Goal: Entertainment & Leisure: Browse casually

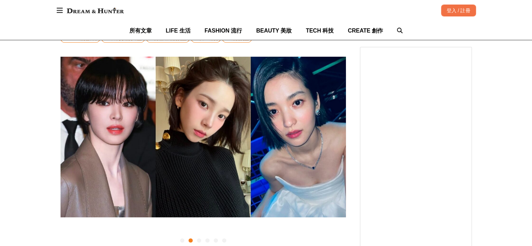
scroll to position [140, 0]
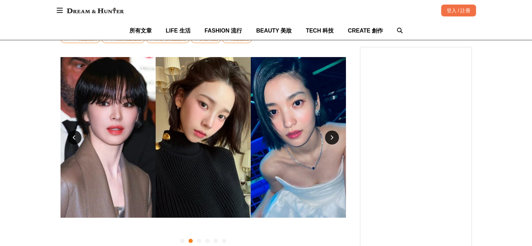
click at [74, 140] on icon at bounding box center [74, 137] width 3 height 5
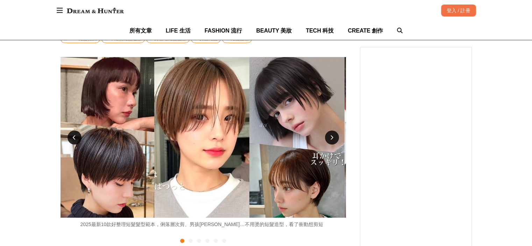
scroll to position [0, 0]
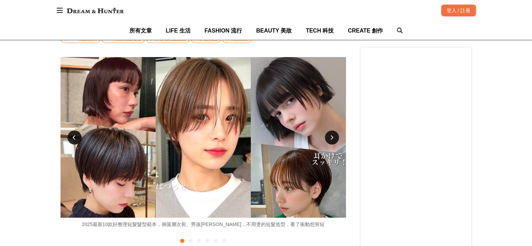
click at [74, 140] on icon at bounding box center [74, 137] width 3 height 5
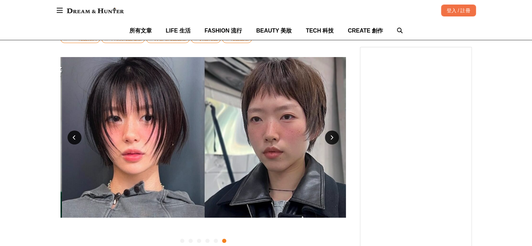
scroll to position [0, 1427]
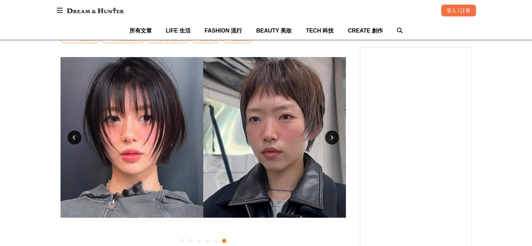
click at [74, 140] on icon at bounding box center [74, 137] width 3 height 5
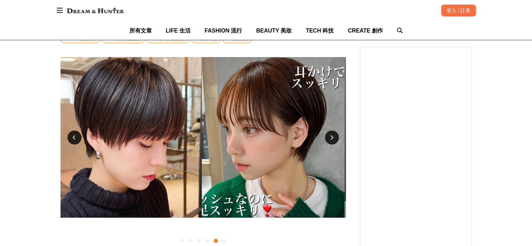
scroll to position [0, 1142]
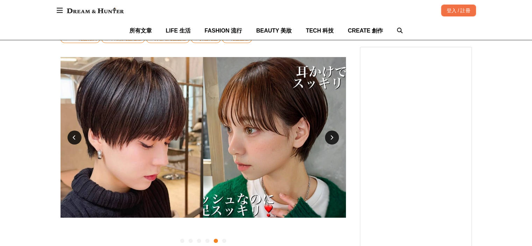
click at [74, 140] on icon at bounding box center [74, 137] width 3 height 5
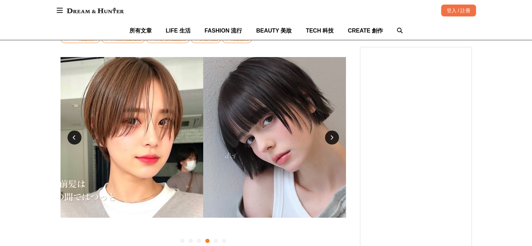
click at [74, 140] on icon at bounding box center [74, 137] width 3 height 5
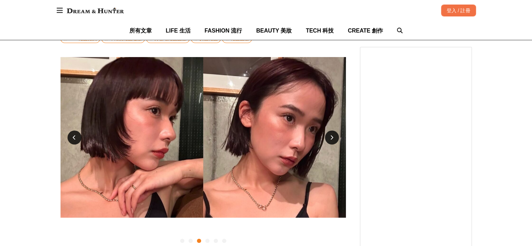
click at [74, 140] on icon at bounding box center [74, 137] width 3 height 5
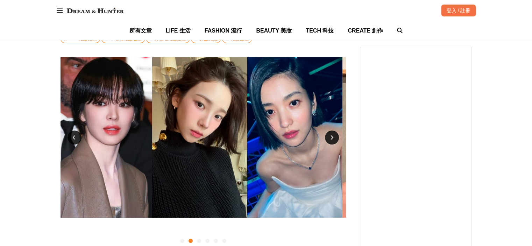
scroll to position [0, 285]
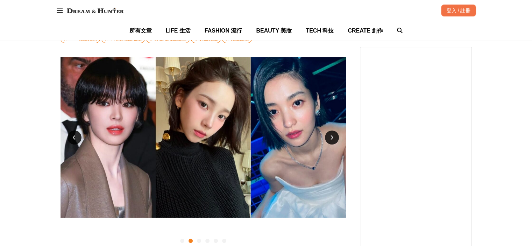
click at [74, 140] on icon at bounding box center [74, 137] width 3 height 5
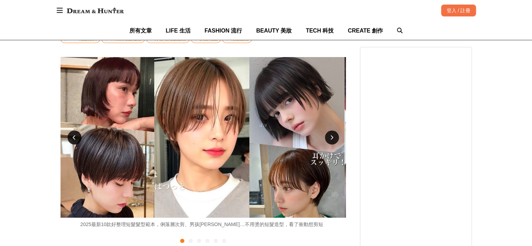
scroll to position [0, 0]
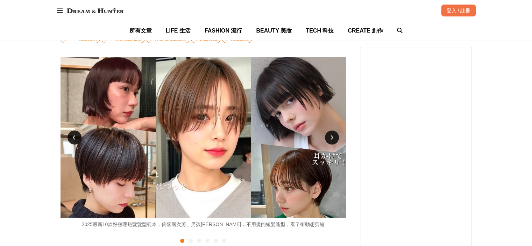
click at [74, 140] on icon at bounding box center [74, 137] width 3 height 5
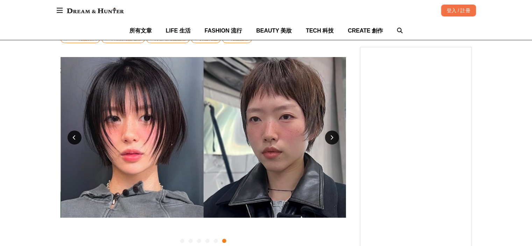
scroll to position [0, 1427]
click at [74, 140] on icon at bounding box center [74, 137] width 3 height 5
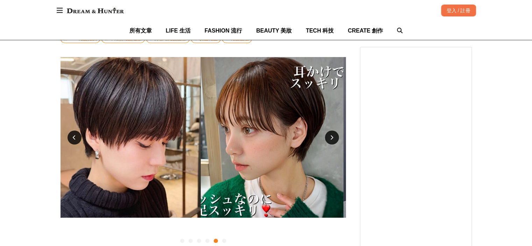
scroll to position [0, 1142]
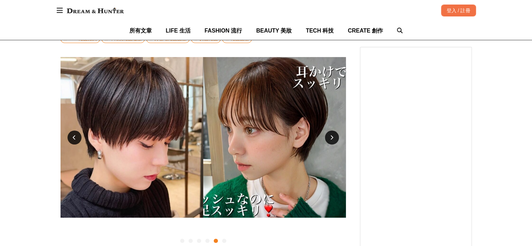
click at [74, 140] on icon at bounding box center [74, 137] width 3 height 5
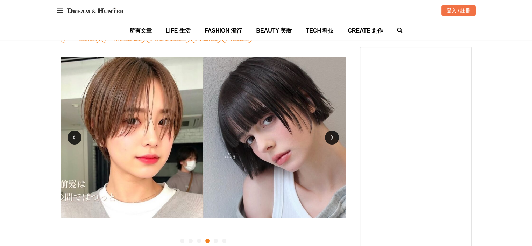
click at [74, 140] on icon at bounding box center [74, 137] width 3 height 5
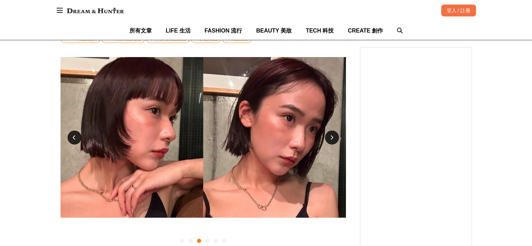
click at [74, 140] on icon at bounding box center [74, 137] width 3 height 5
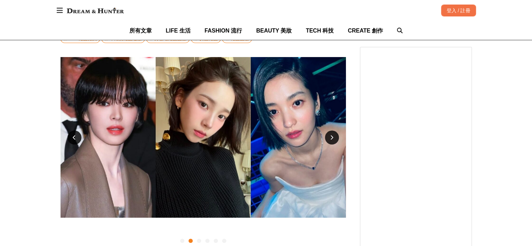
click at [74, 140] on icon at bounding box center [74, 137] width 3 height 5
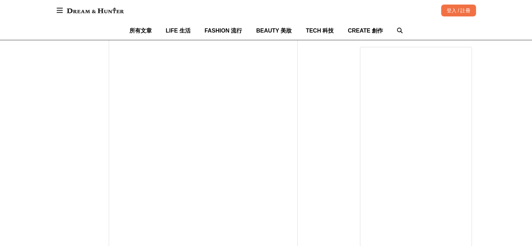
scroll to position [0, 0]
